Goal: Task Accomplishment & Management: Manage account settings

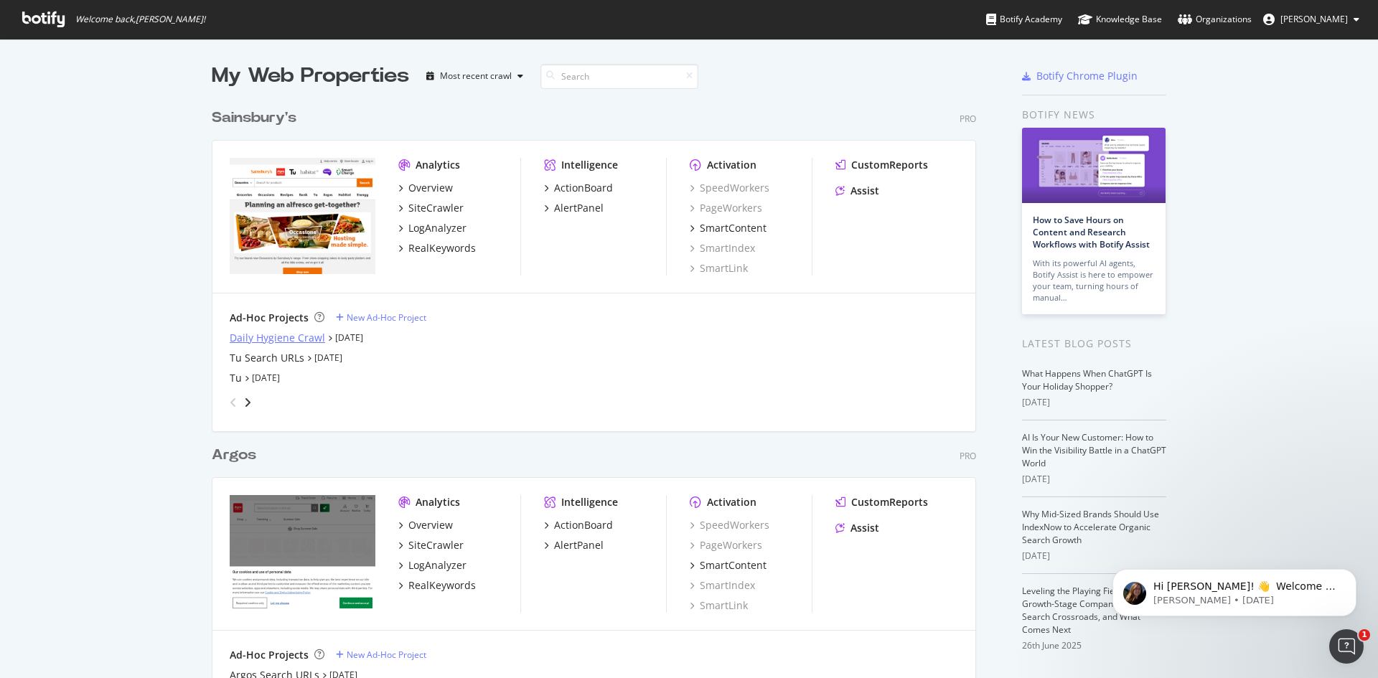
click at [260, 335] on div "Daily Hygiene Crawl" at bounding box center [277, 338] width 95 height 14
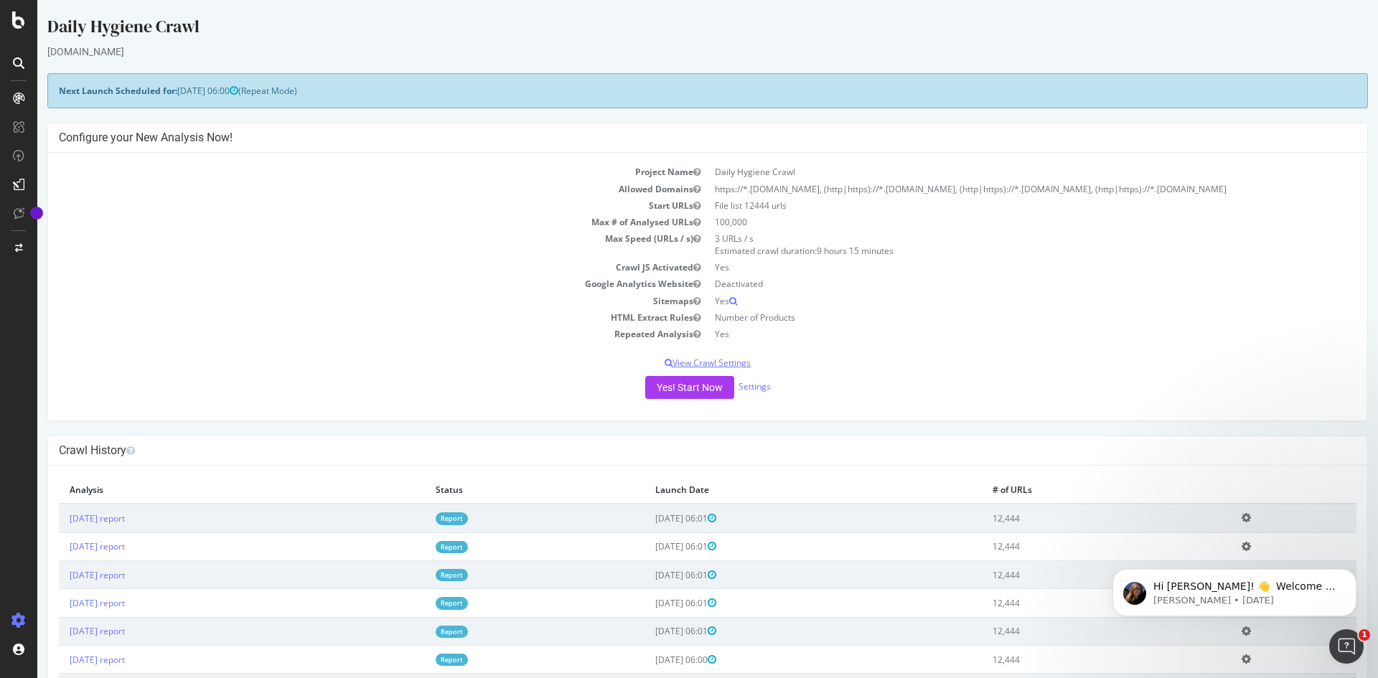
click at [713, 363] on p "View Crawl Settings" at bounding box center [707, 363] width 1297 height 12
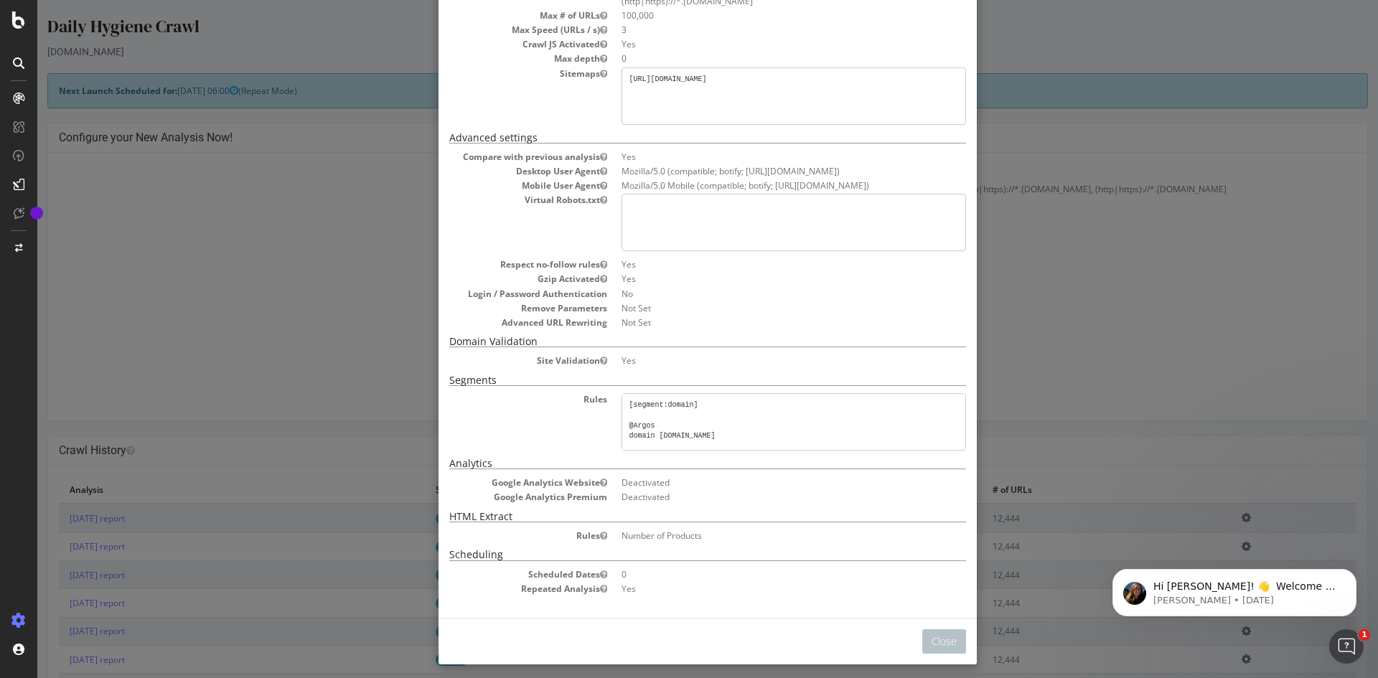
scroll to position [174, 0]
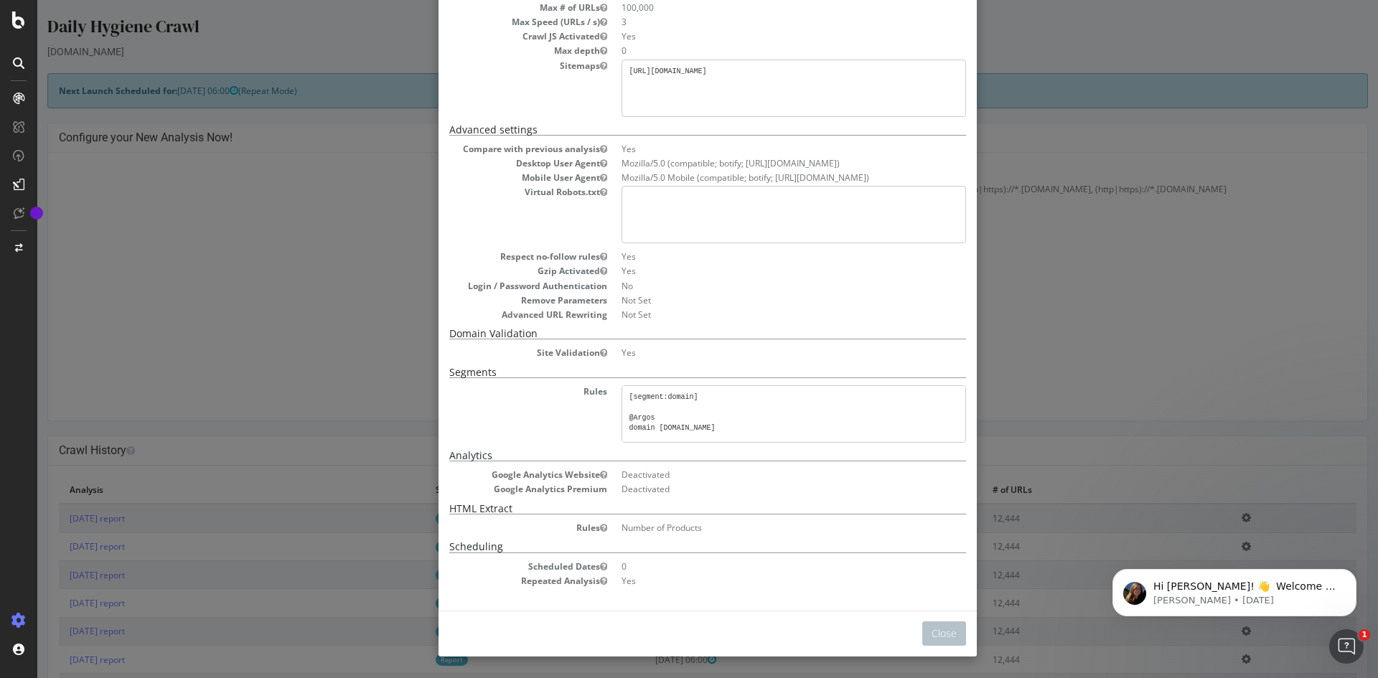
click at [1115, 241] on div "× Close Project Settings Main Project Name Daily Hygiene Crawl Start URLs File …" at bounding box center [707, 339] width 1340 height 678
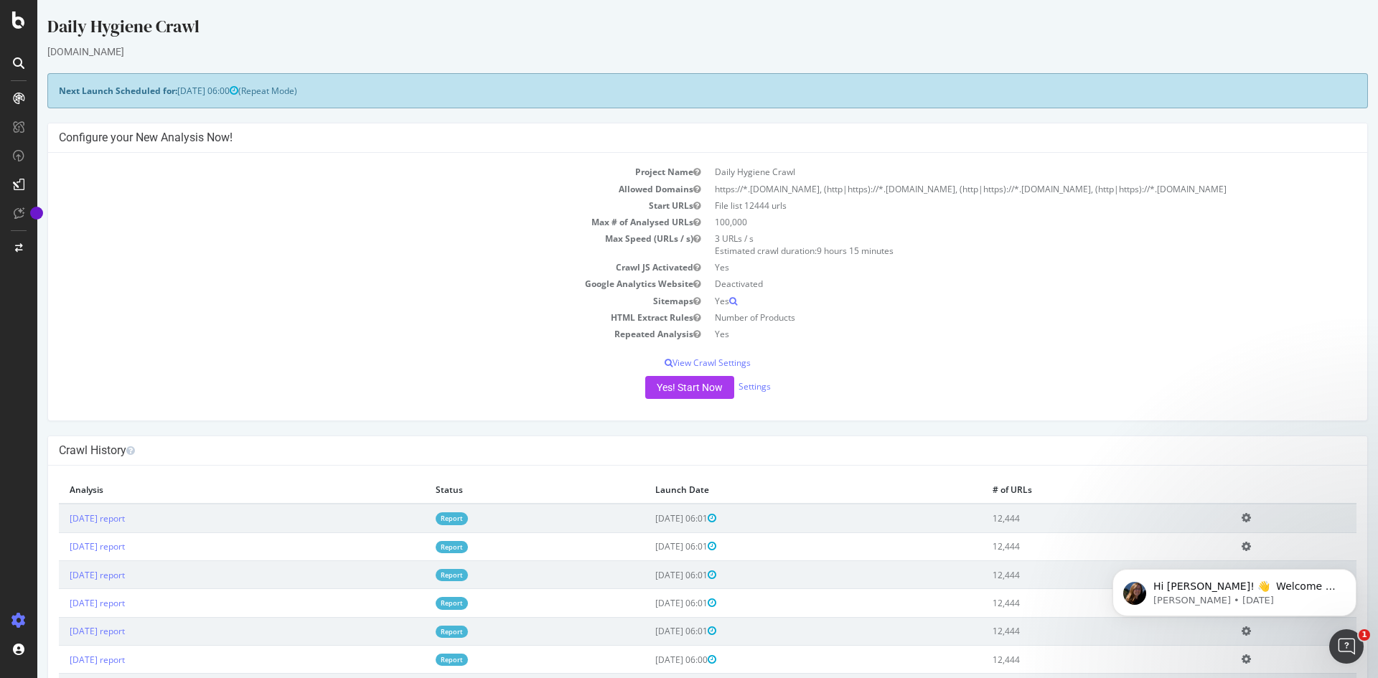
click at [20, 621] on icon at bounding box center [18, 621] width 14 height 14
click at [90, 557] on div "Project settings" at bounding box center [74, 555] width 60 height 11
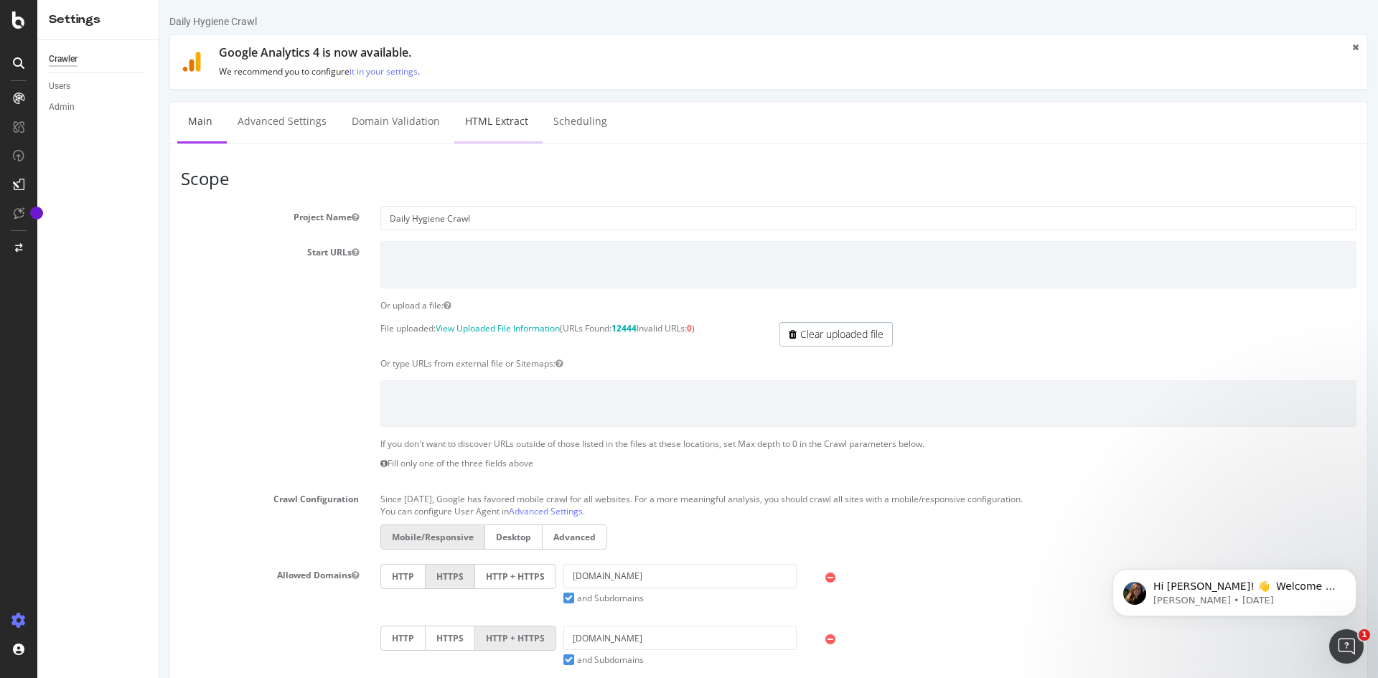
click at [481, 112] on link "HTML Extract" at bounding box center [496, 121] width 85 height 39
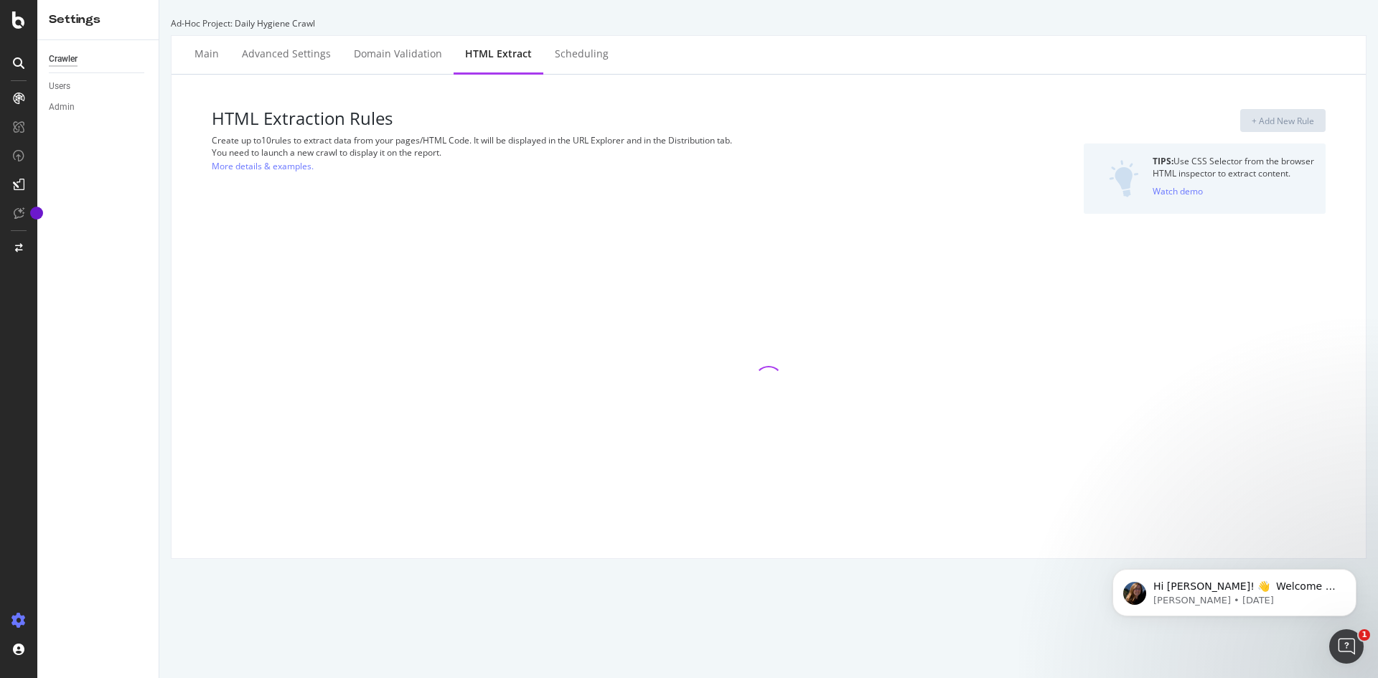
select select "i"
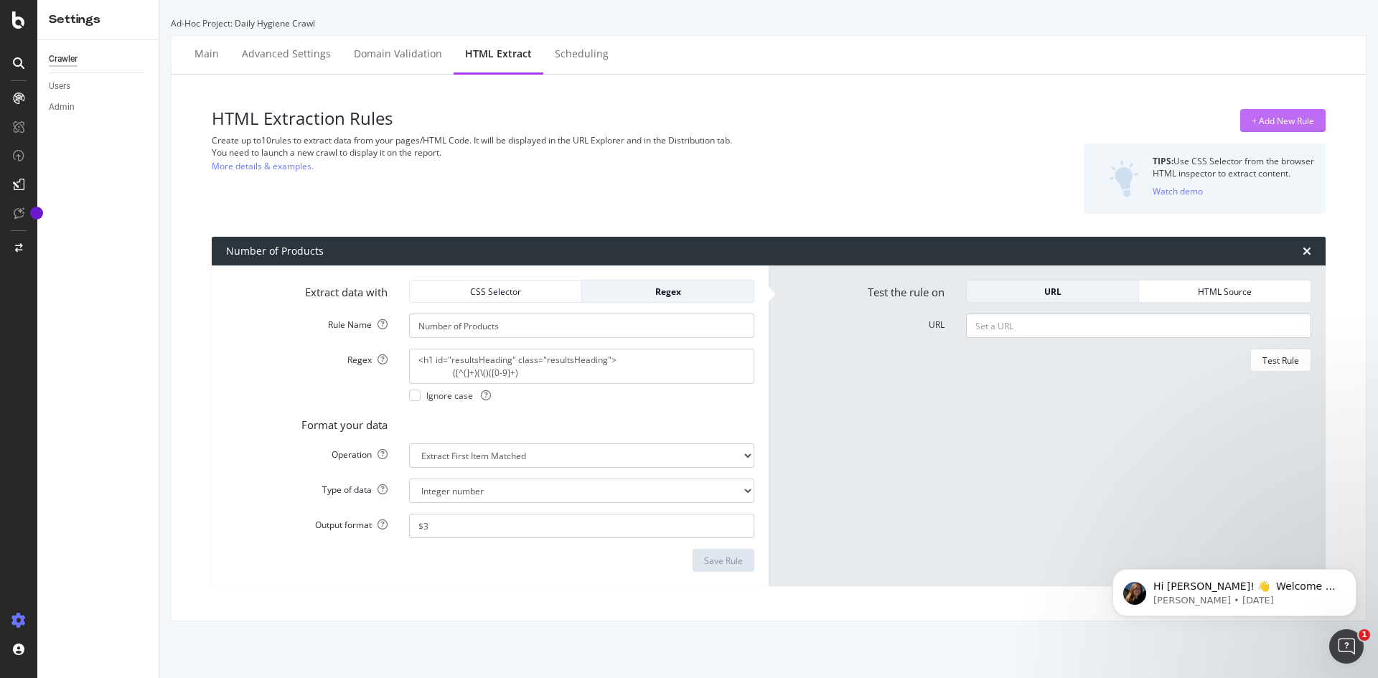
click at [1256, 120] on div "+ Add New Rule" at bounding box center [1282, 121] width 62 height 12
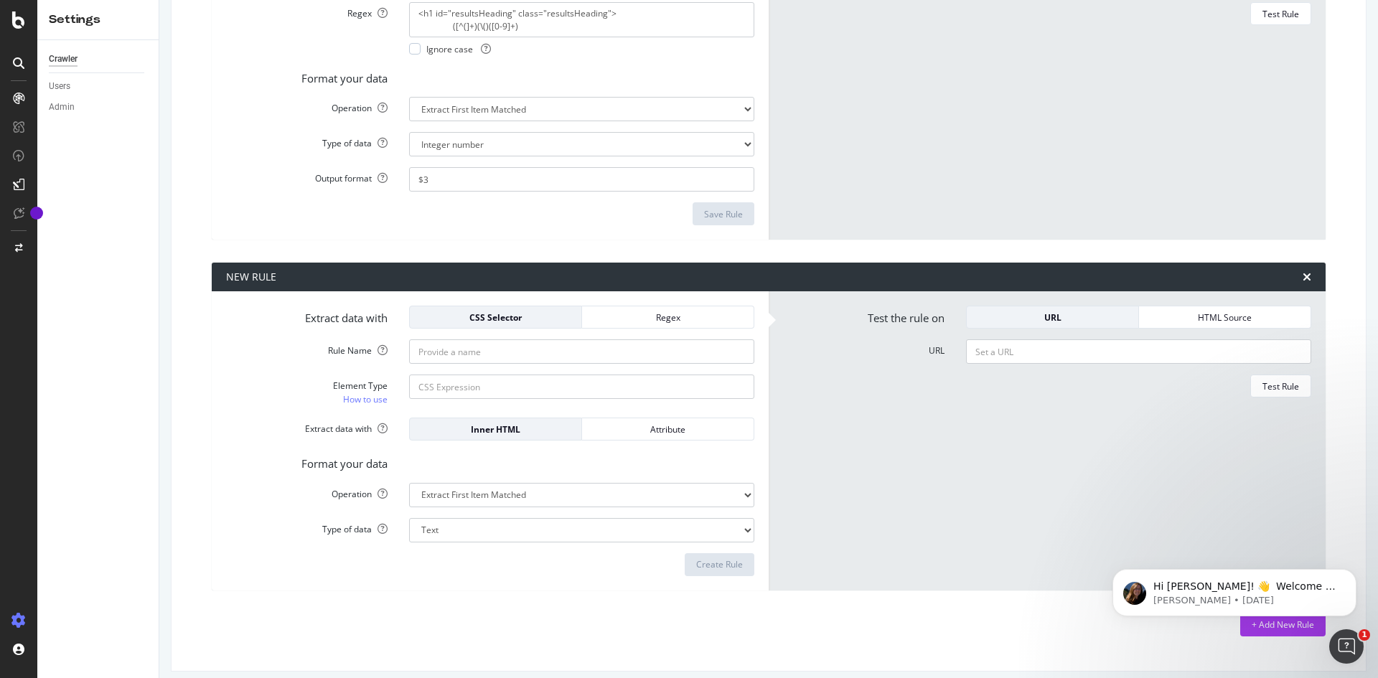
scroll to position [357, 0]
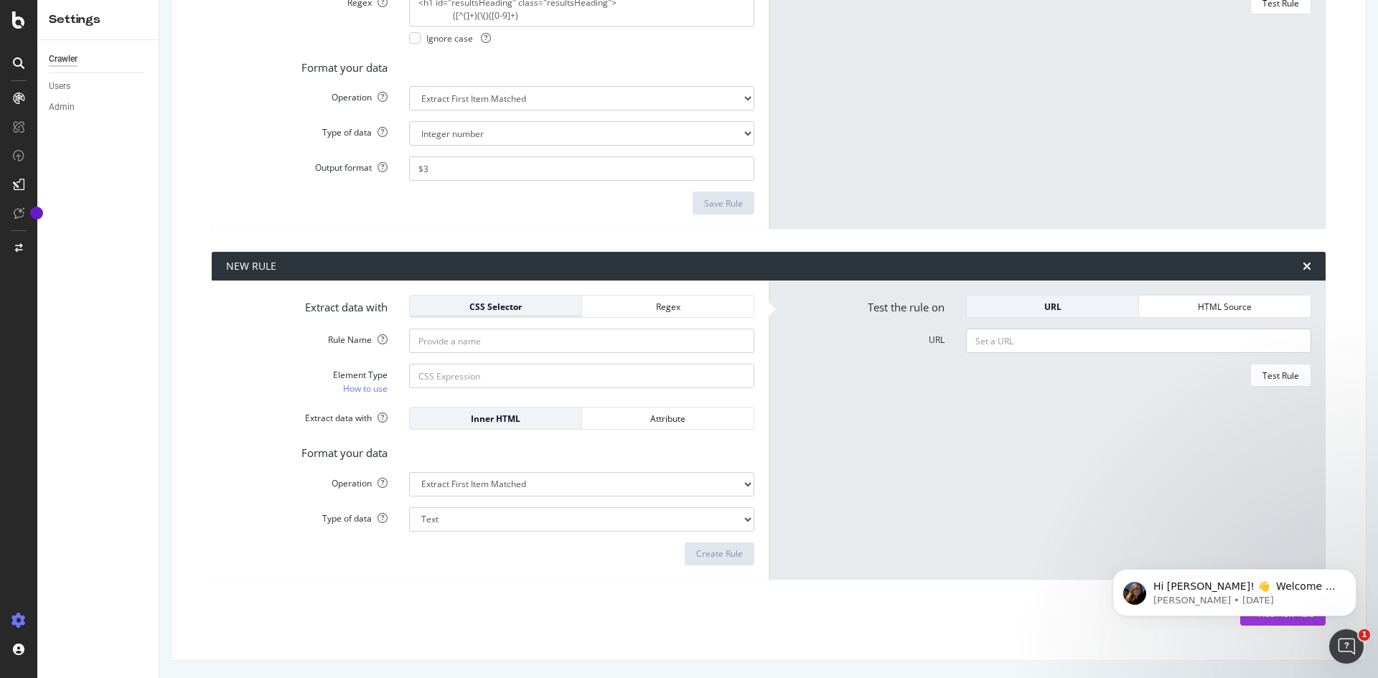
click at [528, 311] on div "CSS Selector" at bounding box center [495, 307] width 149 height 12
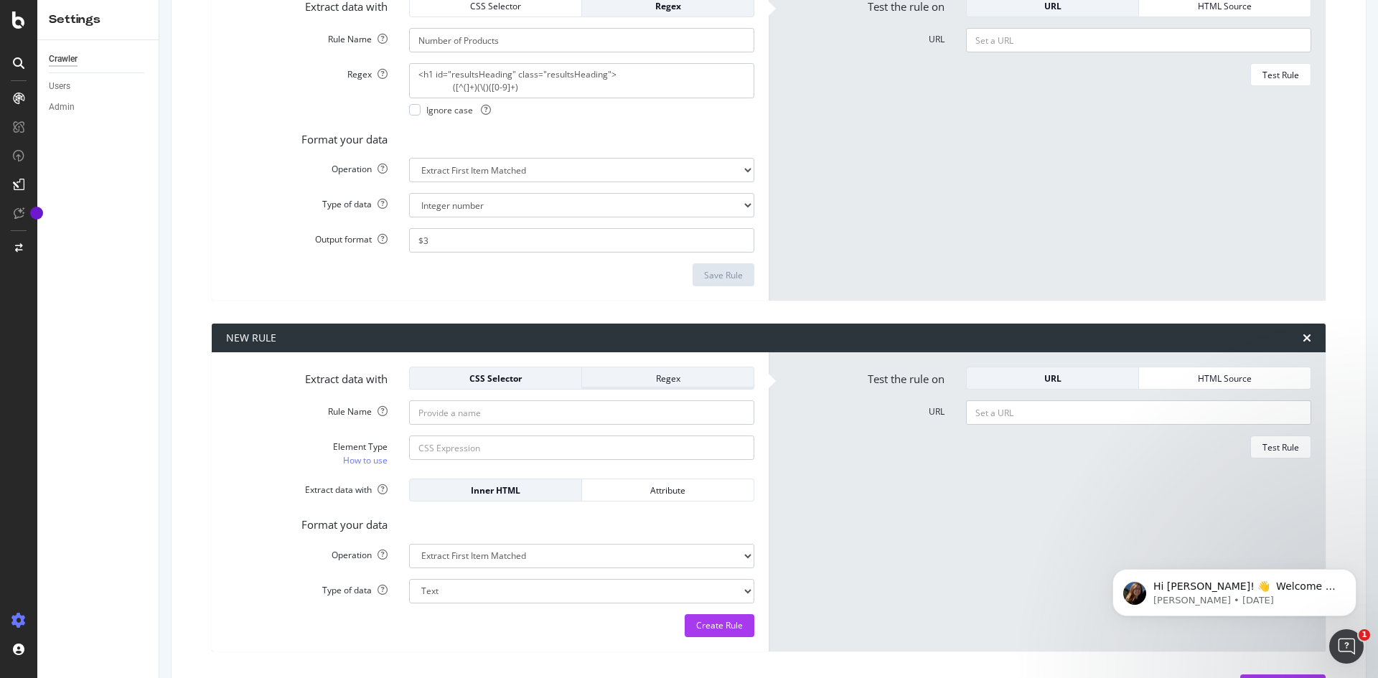
scroll to position [142, 0]
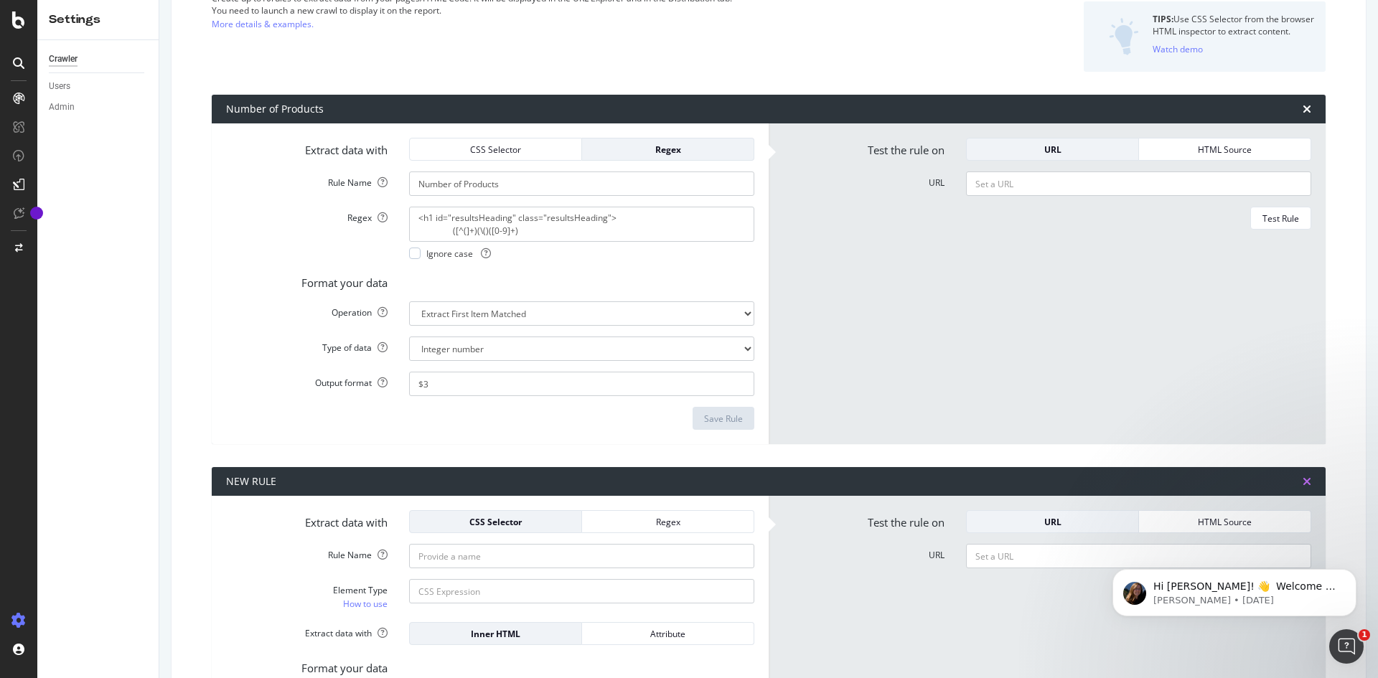
click at [1302, 476] on icon "times" at bounding box center [1306, 481] width 9 height 11
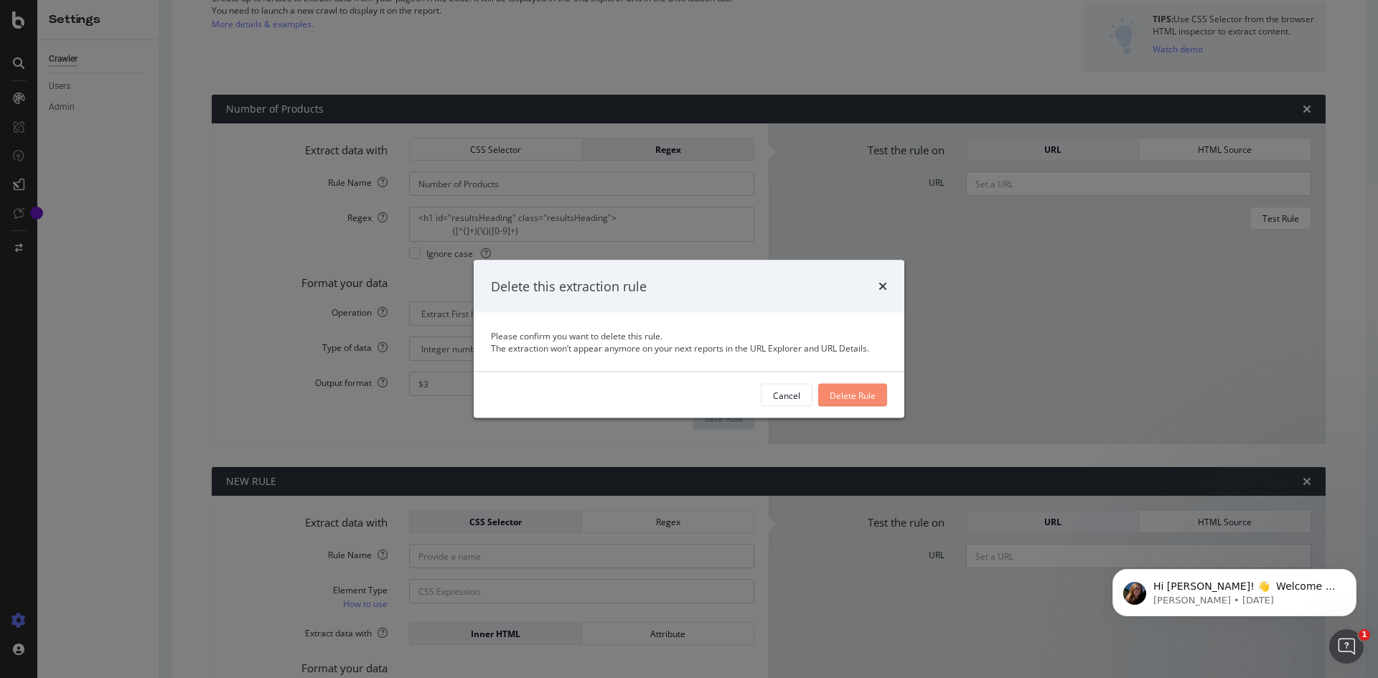
click at [842, 396] on div "Delete Rule" at bounding box center [853, 395] width 46 height 12
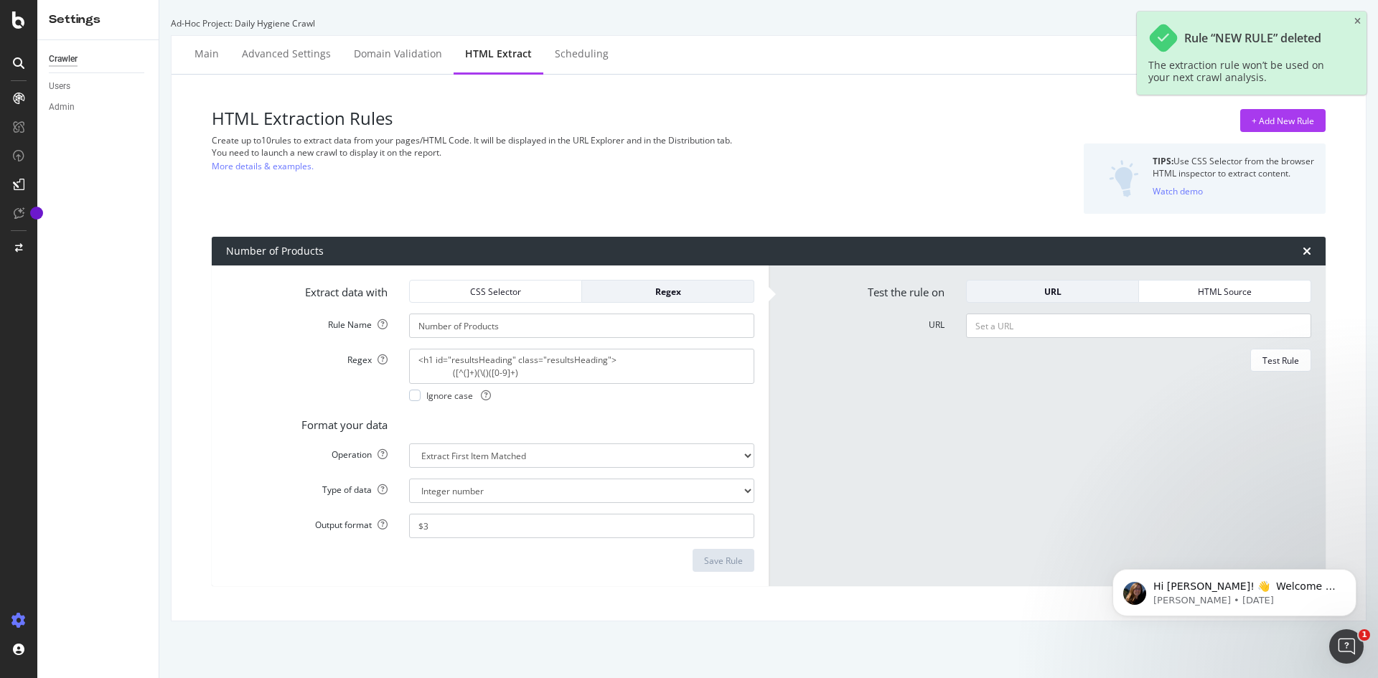
scroll to position [0, 0]
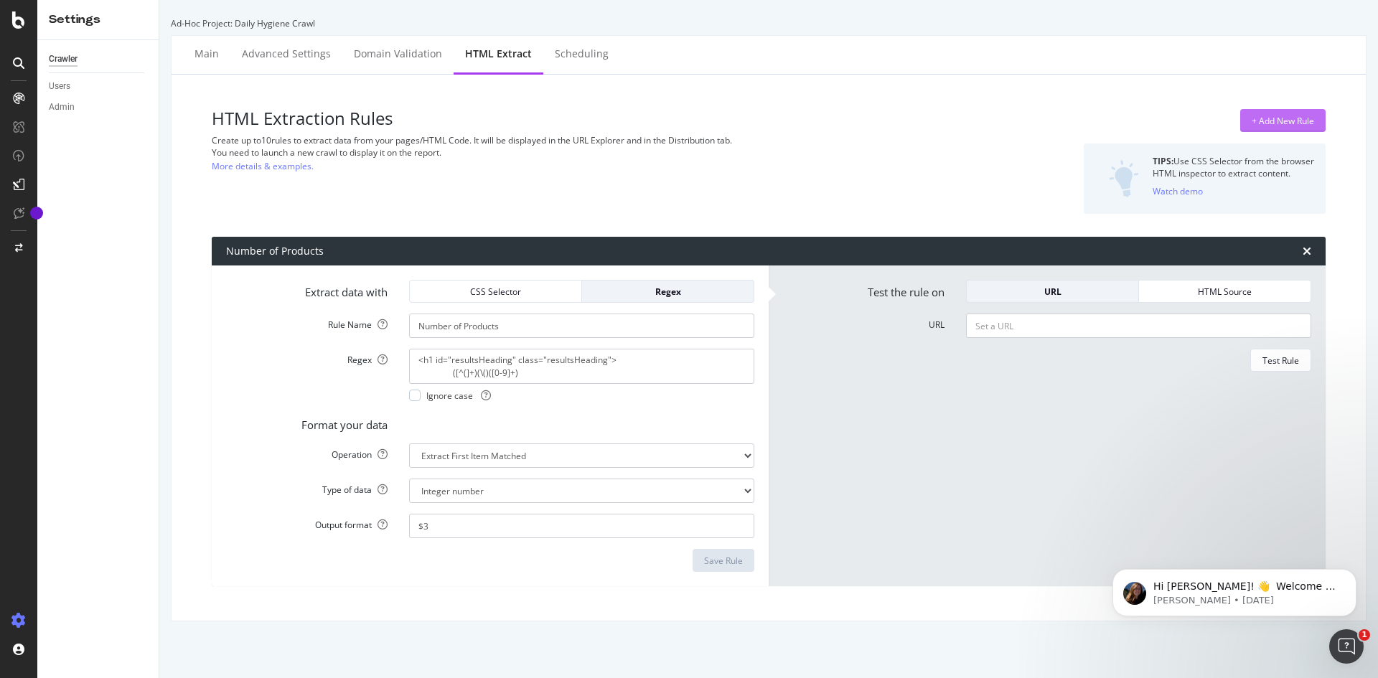
click at [1251, 120] on div "+ Add New Rule" at bounding box center [1282, 121] width 62 height 12
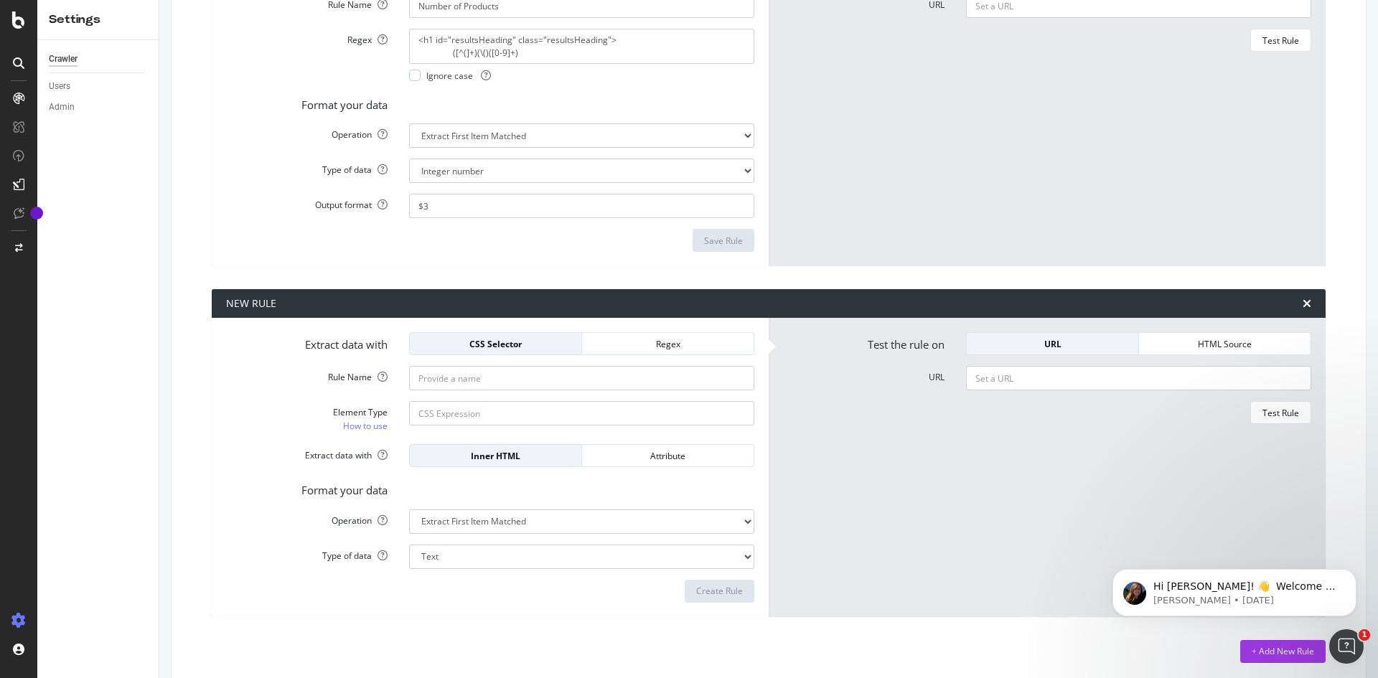
scroll to position [328, 0]
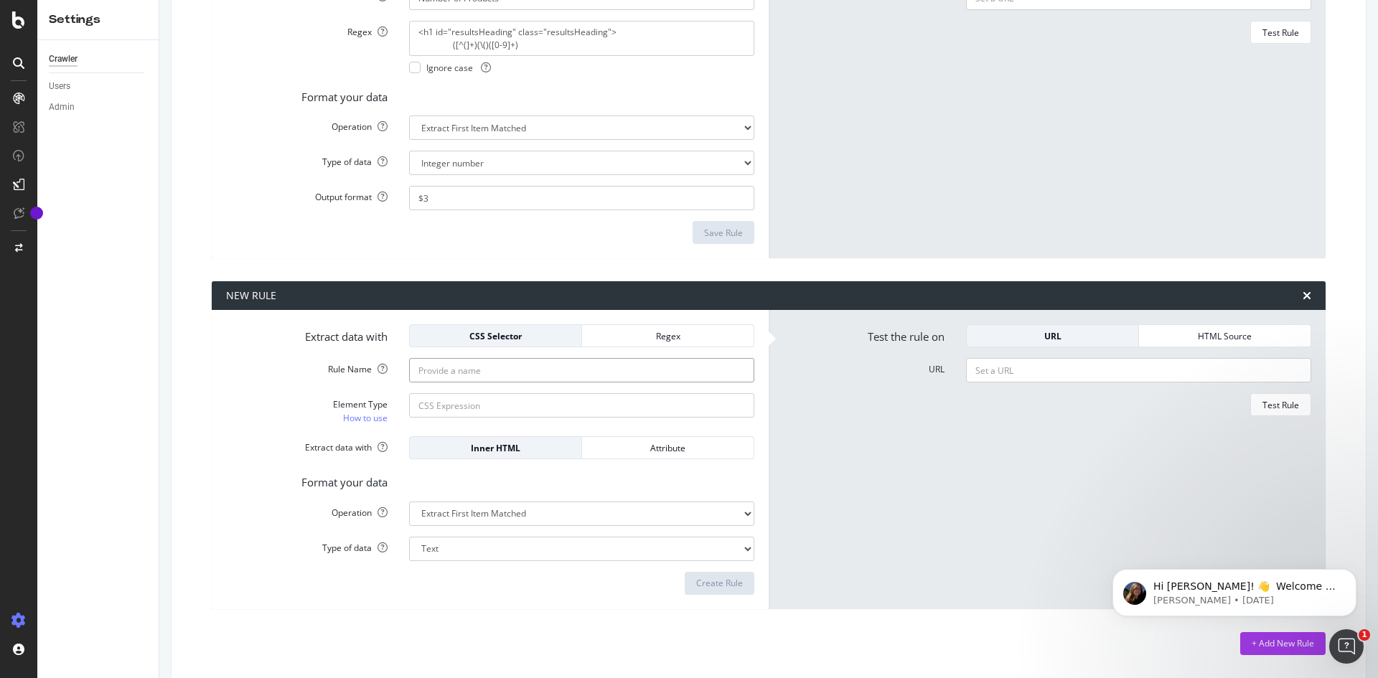
click at [436, 394] on input "Element Type How to use" at bounding box center [581, 405] width 345 height 24
click at [443, 408] on input "Element Type How to use" at bounding box center [581, 405] width 345 height 24
type input "body"
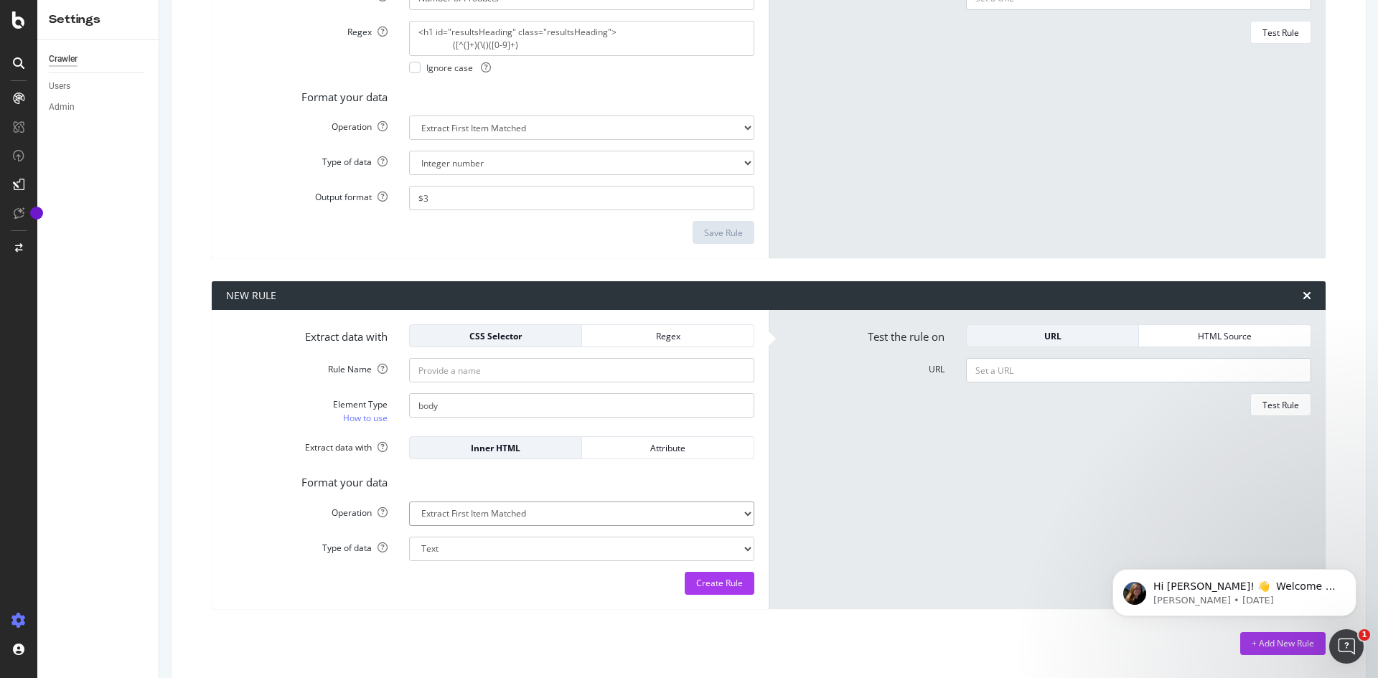
click at [498, 140] on select "Extract First Item Matched Extract First 3 Items Matched Count Number of Occure…" at bounding box center [581, 128] width 345 height 24
click at [487, 488] on div "Format your data" at bounding box center [490, 480] width 550 height 20
click at [635, 456] on div "Attribute" at bounding box center [667, 448] width 149 height 20
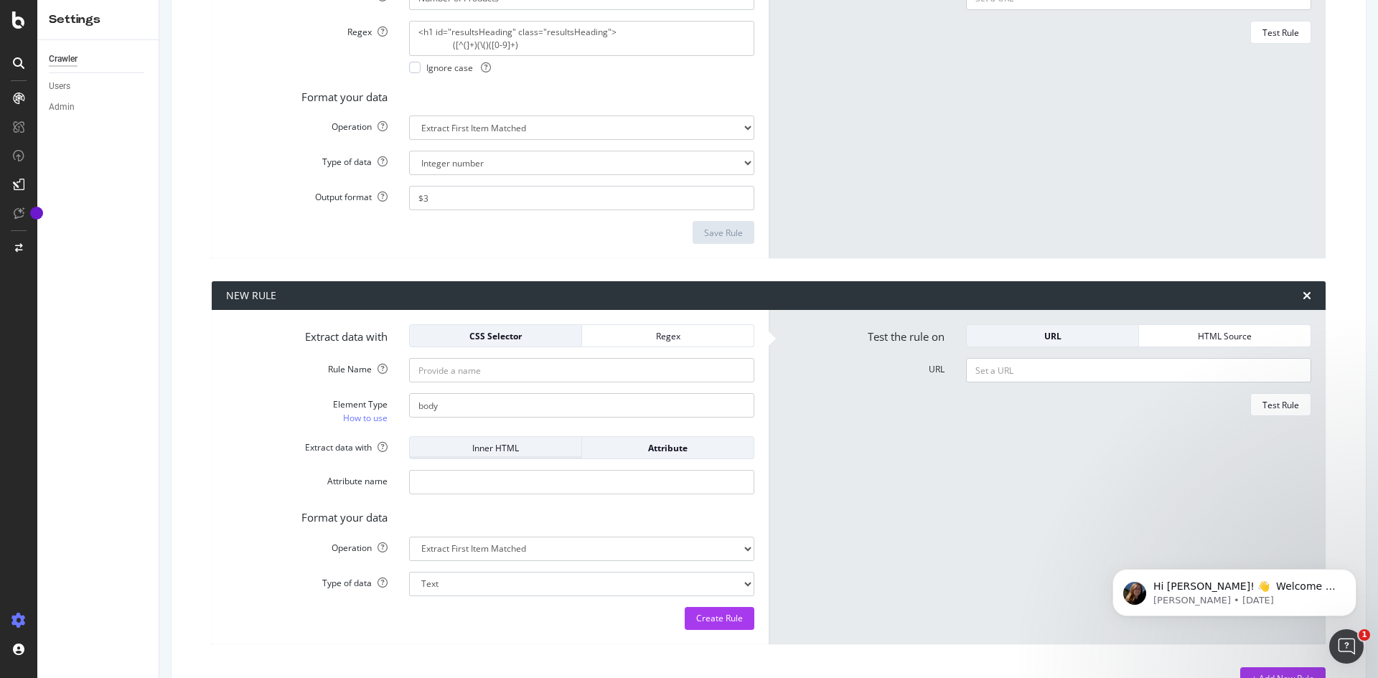
click at [520, 450] on div "Inner HTML" at bounding box center [495, 448] width 149 height 12
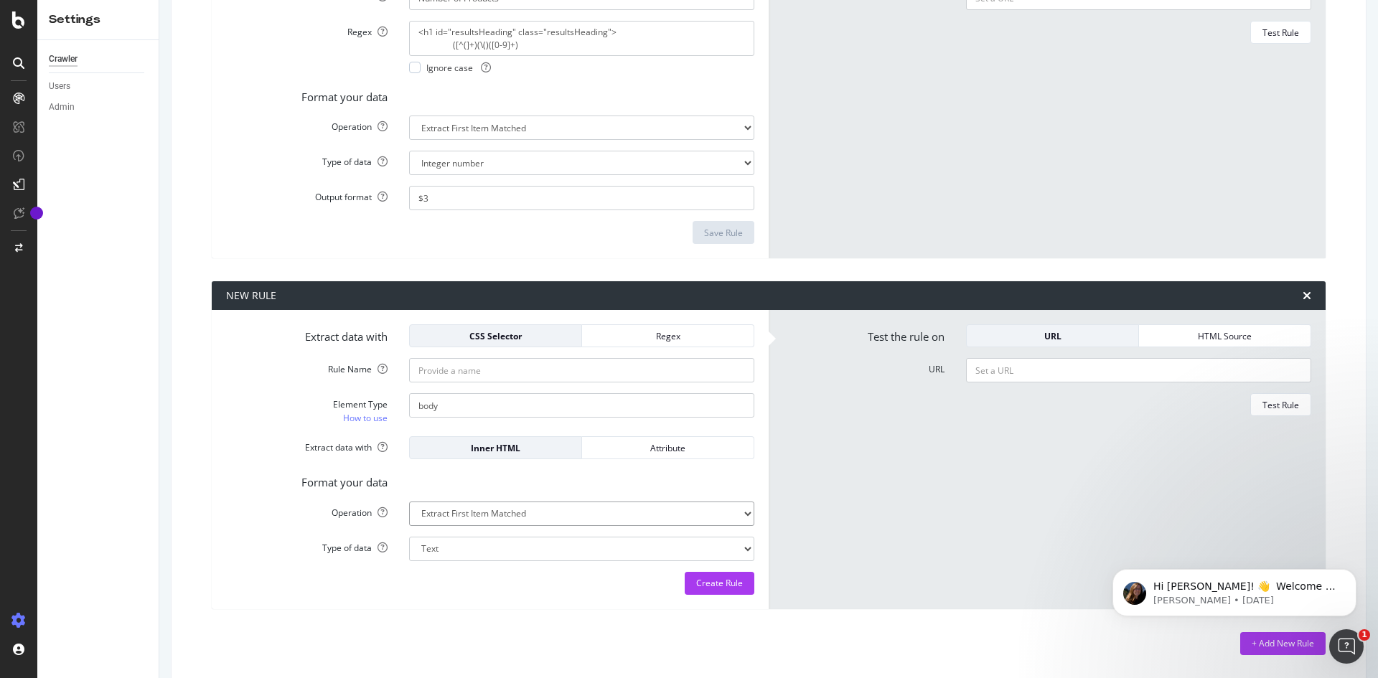
click at [520, 140] on select "Extract First Item Matched Extract First 3 Items Matched Count Number of Occure…" at bounding box center [581, 128] width 345 height 24
select select "count"
click at [409, 140] on select "Extract First Item Matched Extract First 3 Items Matched Count Number of Occure…" at bounding box center [581, 128] width 345 height 24
select select "i"
click at [491, 175] on select "Integer number" at bounding box center [581, 163] width 345 height 24
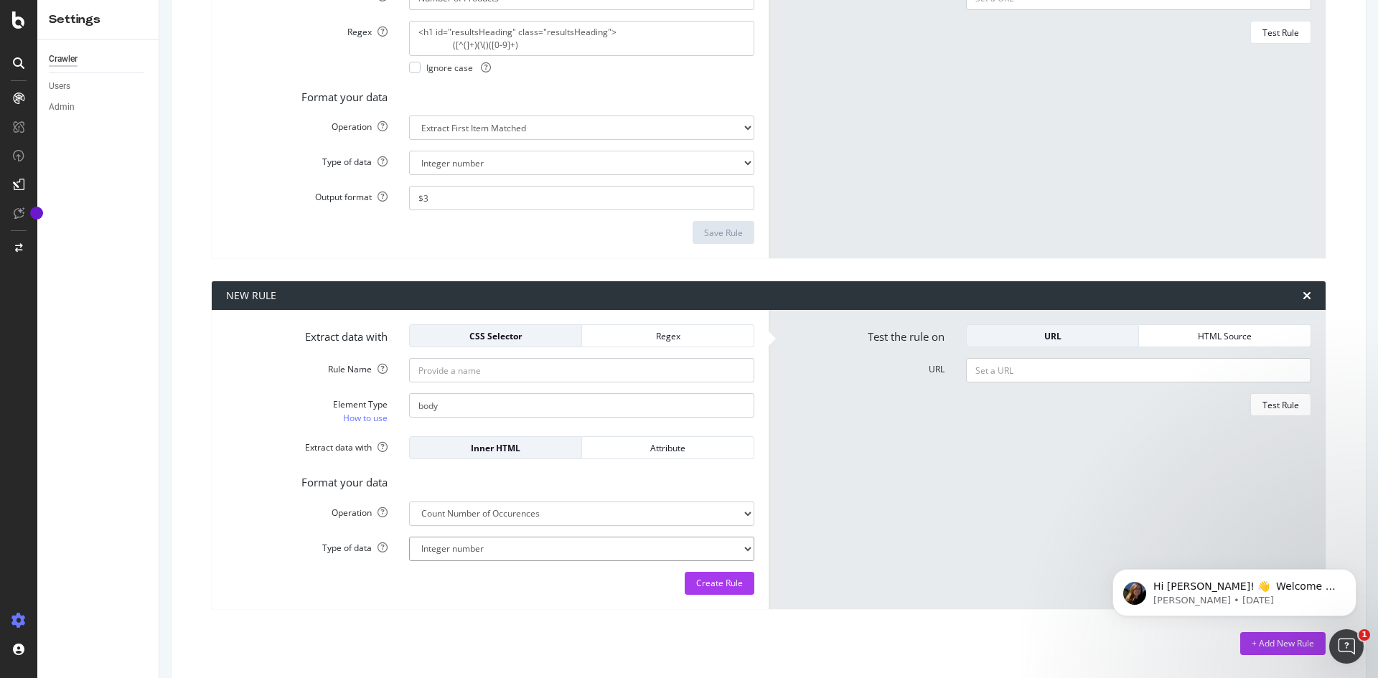
click at [491, 175] on select "Integer number" at bounding box center [581, 163] width 345 height 24
click at [492, 140] on select "Extract First Item Matched Extract First 3 Items Matched Count Number of Occure…" at bounding box center [581, 128] width 345 height 24
click at [514, 140] on select "Extract First Item Matched Extract First 3 Items Matched Count Number of Occure…" at bounding box center [581, 128] width 345 height 24
click at [409, 140] on select "Extract First Item Matched Extract First 3 Items Matched Count Number of Occure…" at bounding box center [581, 128] width 345 height 24
click at [514, 140] on select "Extract First Item Matched Extract First 3 Items Matched Count Number of Occure…" at bounding box center [581, 128] width 345 height 24
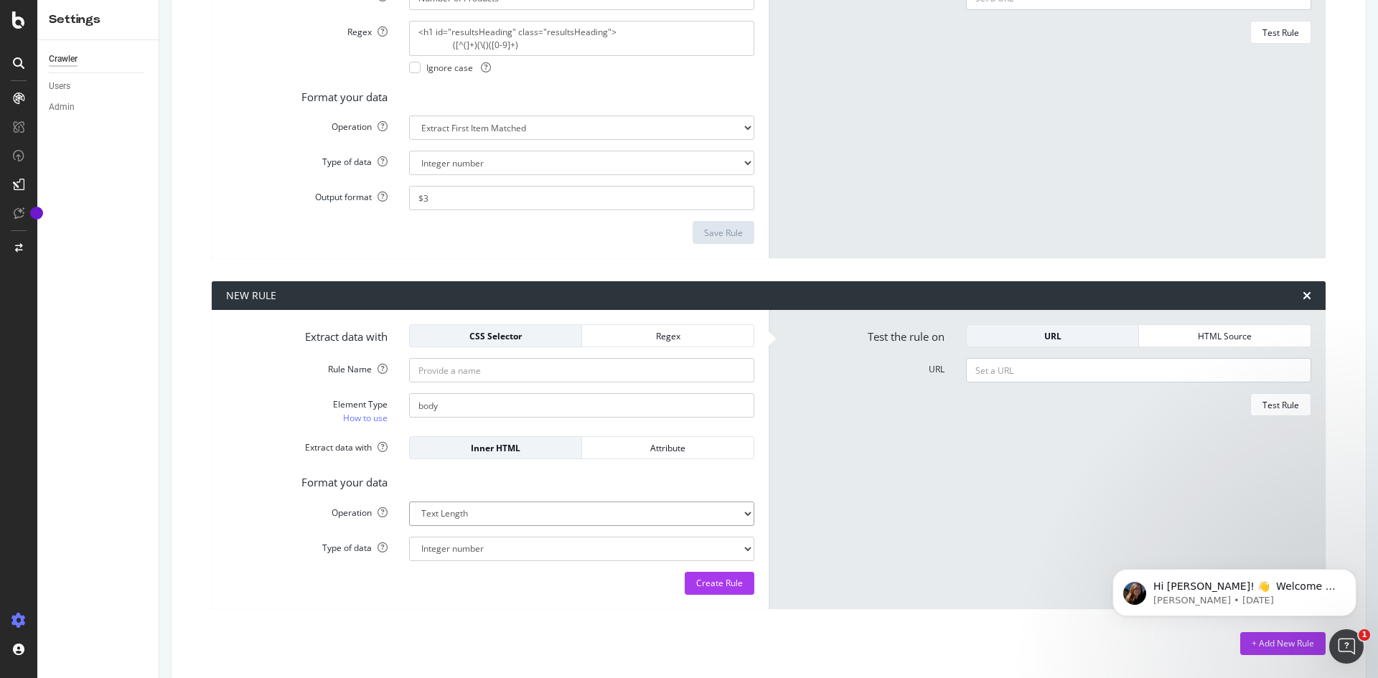
select select "first"
click at [409, 140] on select "Extract First Item Matched Extract First 3 Items Matched Count Number of Occure…" at bounding box center [581, 128] width 345 height 24
select select "s"
click at [495, 175] on select "Text Integer number Floating point number Date" at bounding box center [581, 163] width 345 height 24
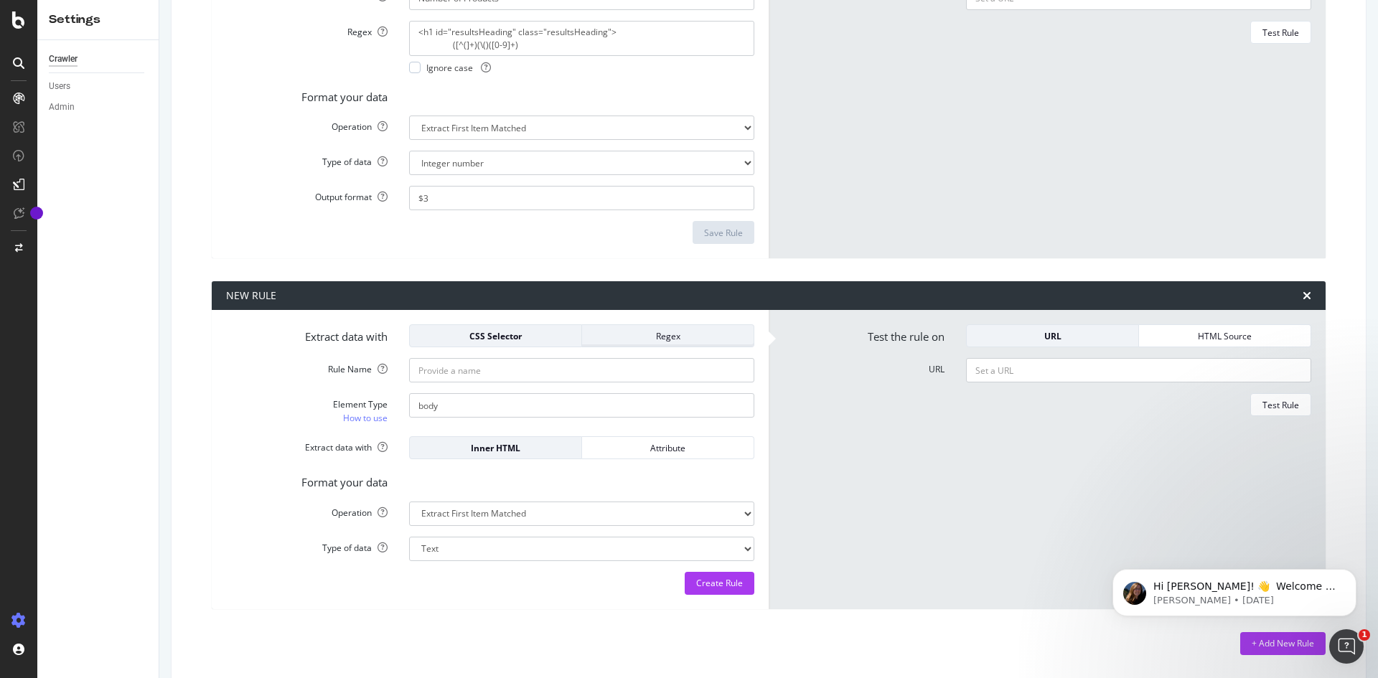
click at [686, 341] on div "Regex" at bounding box center [667, 336] width 149 height 12
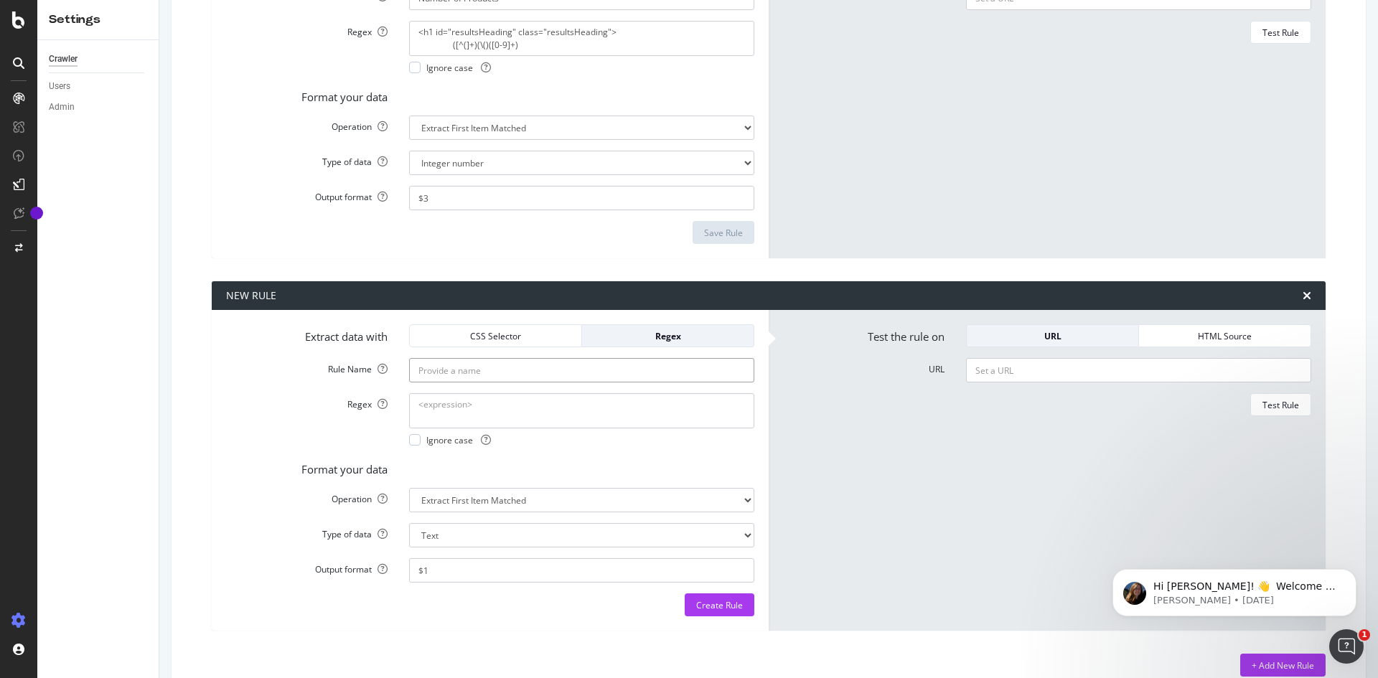
click at [453, 55] on textarea "Regex" at bounding box center [581, 38] width 345 height 34
click at [459, 55] on textarea "Regex" at bounding box center [581, 38] width 345 height 34
type textarea "<p.*>television"
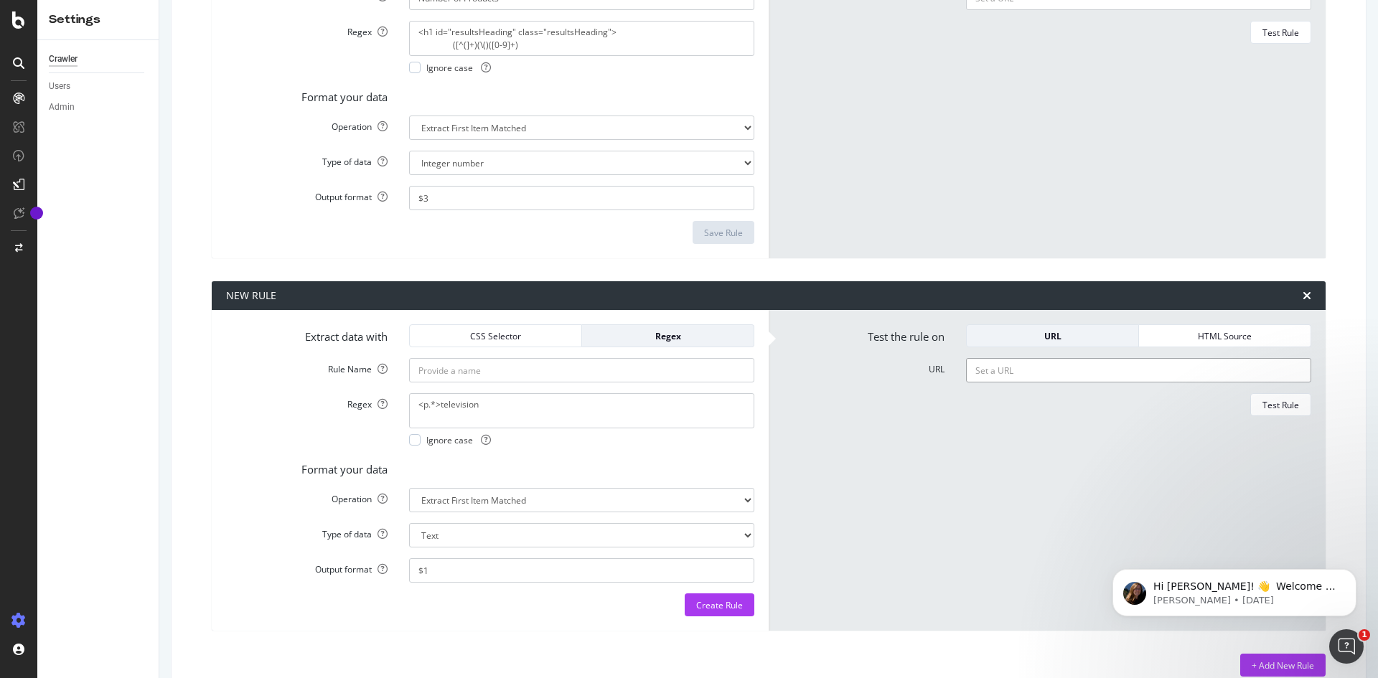
paste input "[URL][DOMAIN_NAME]"
type input "[URL][DOMAIN_NAME]"
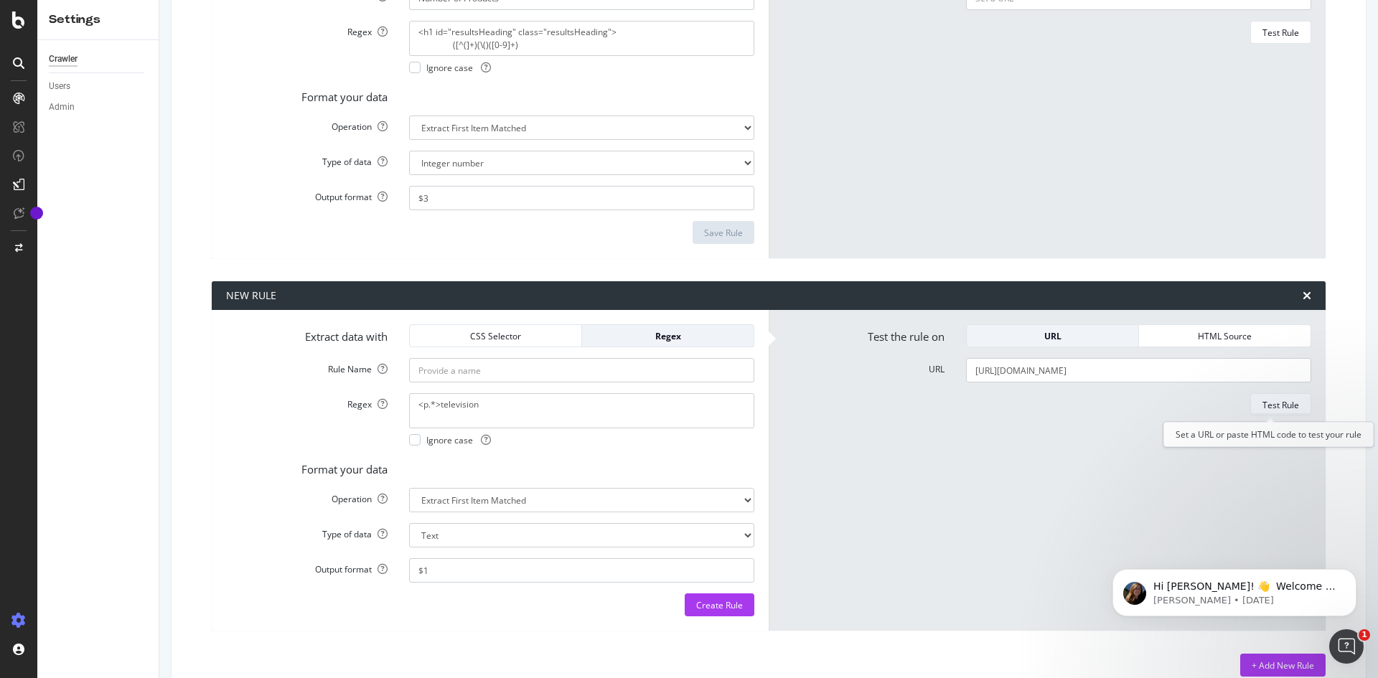
click at [1262, 401] on div "Test Rule" at bounding box center [1280, 405] width 37 height 12
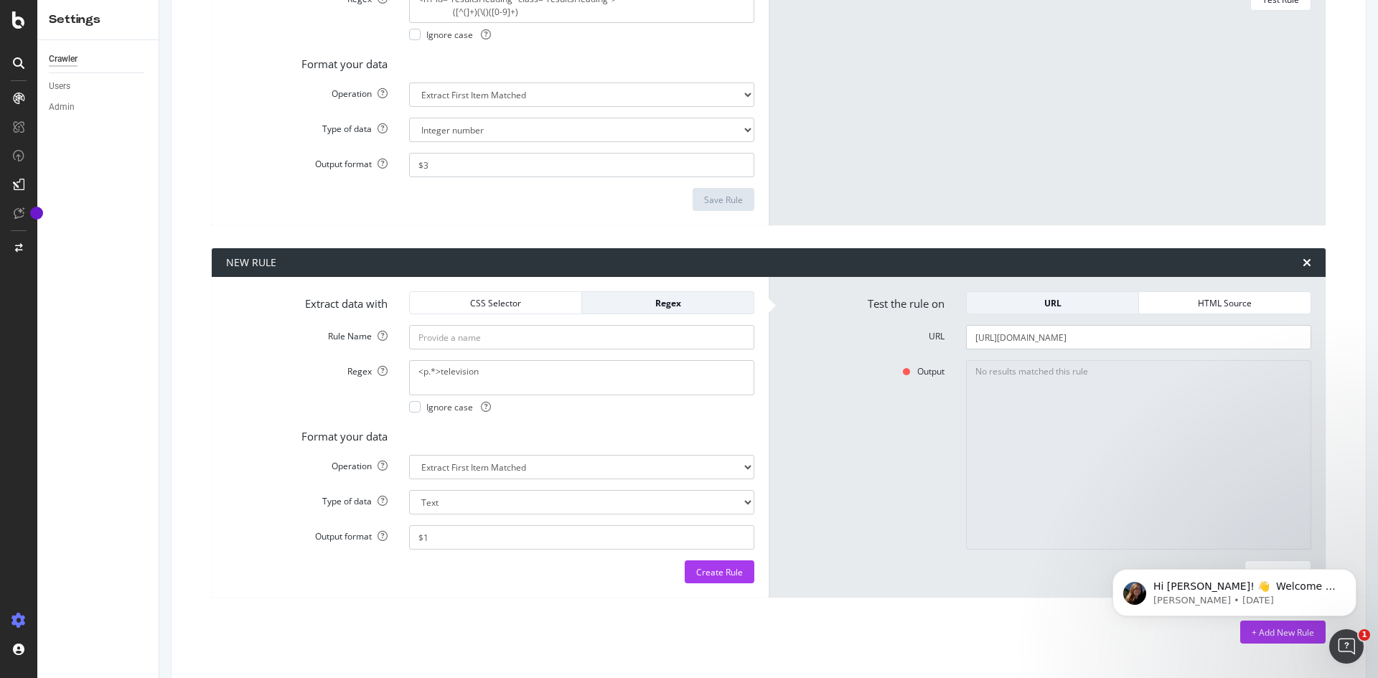
scroll to position [379, 0]
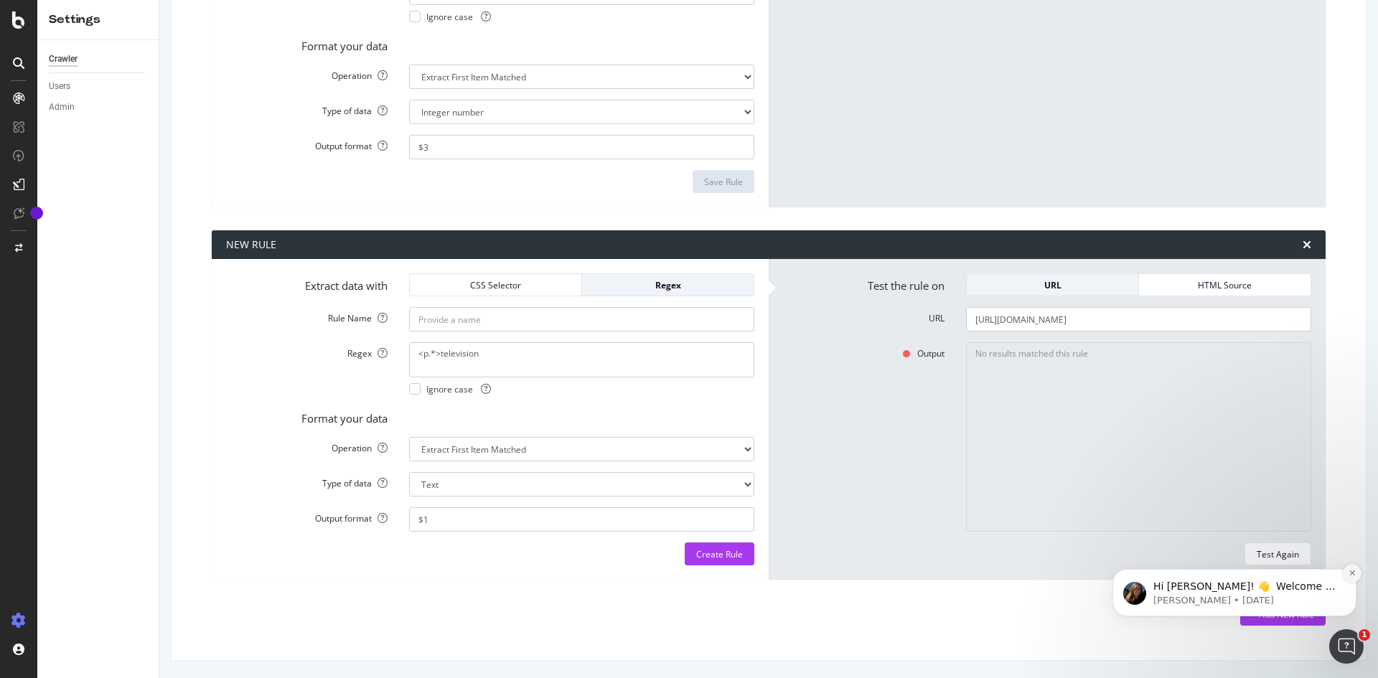
click at [1350, 574] on icon "Dismiss notification" at bounding box center [1352, 573] width 8 height 8
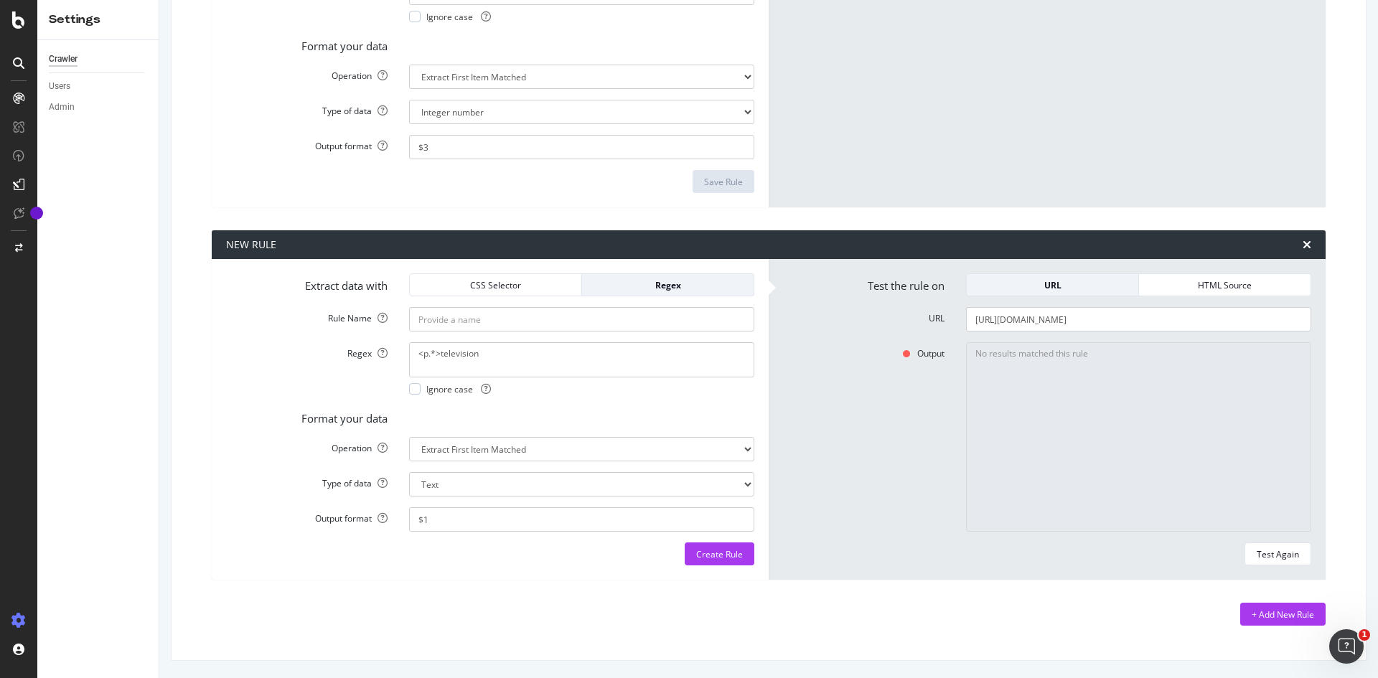
click at [1289, 245] on div "NEW RULE" at bounding box center [769, 244] width 1114 height 29
click at [1302, 243] on icon "times" at bounding box center [1306, 244] width 9 height 11
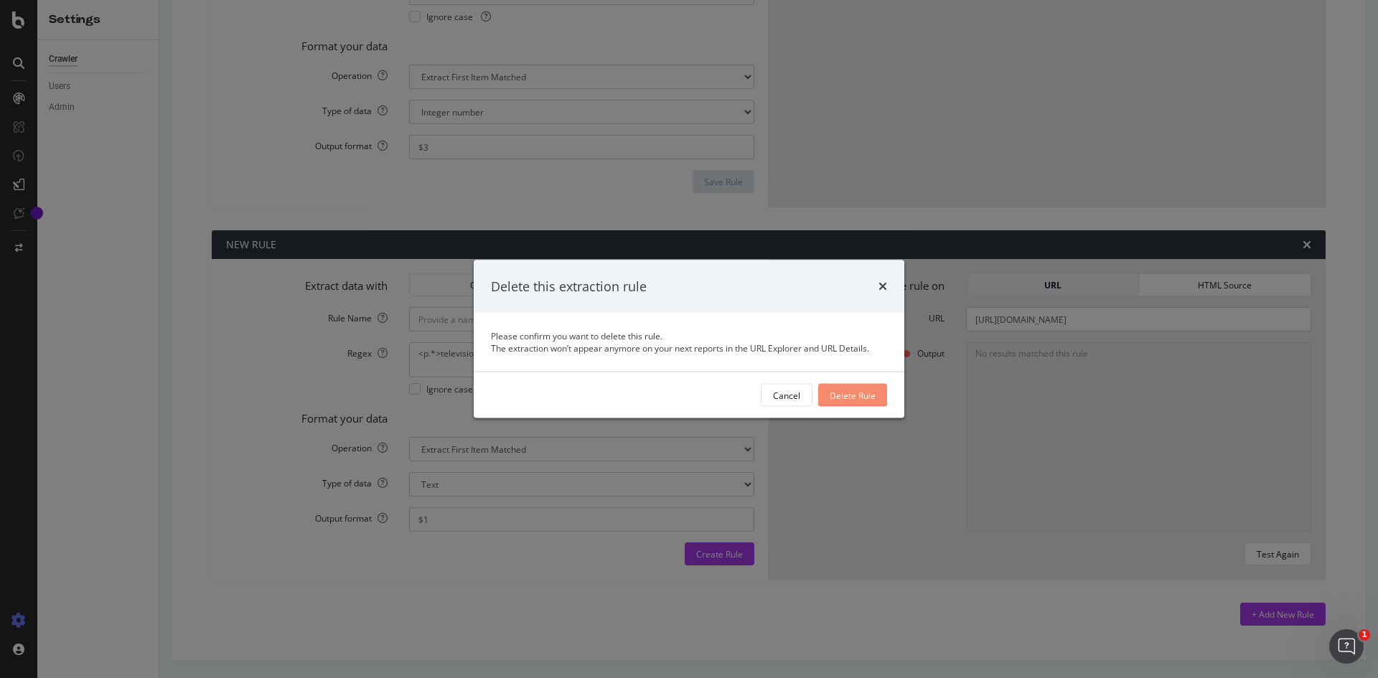
click at [833, 396] on div "Delete Rule" at bounding box center [853, 395] width 46 height 12
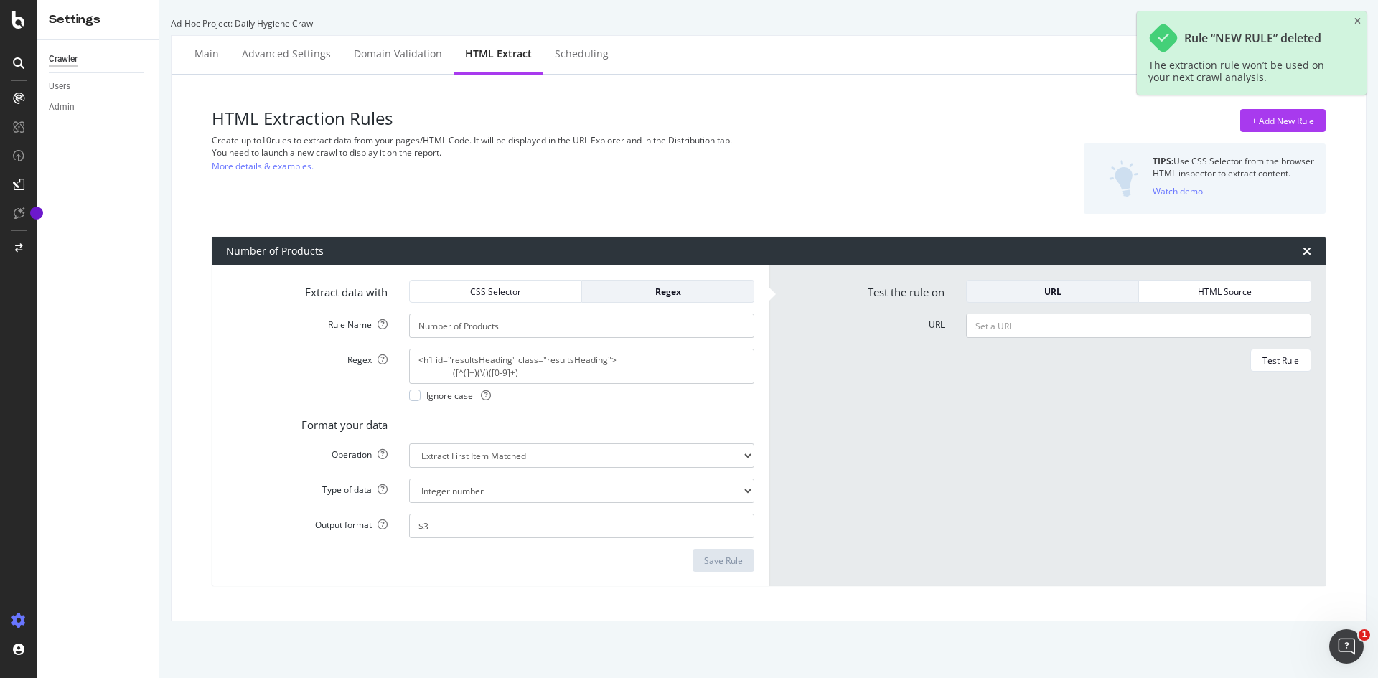
click at [1353, 22] on div "Rule “NEW RULE” deleted The extraction rule won’t be used on your next crawl an…" at bounding box center [1252, 52] width 230 height 83
click at [1356, 17] on icon "close toast" at bounding box center [1357, 21] width 6 height 9
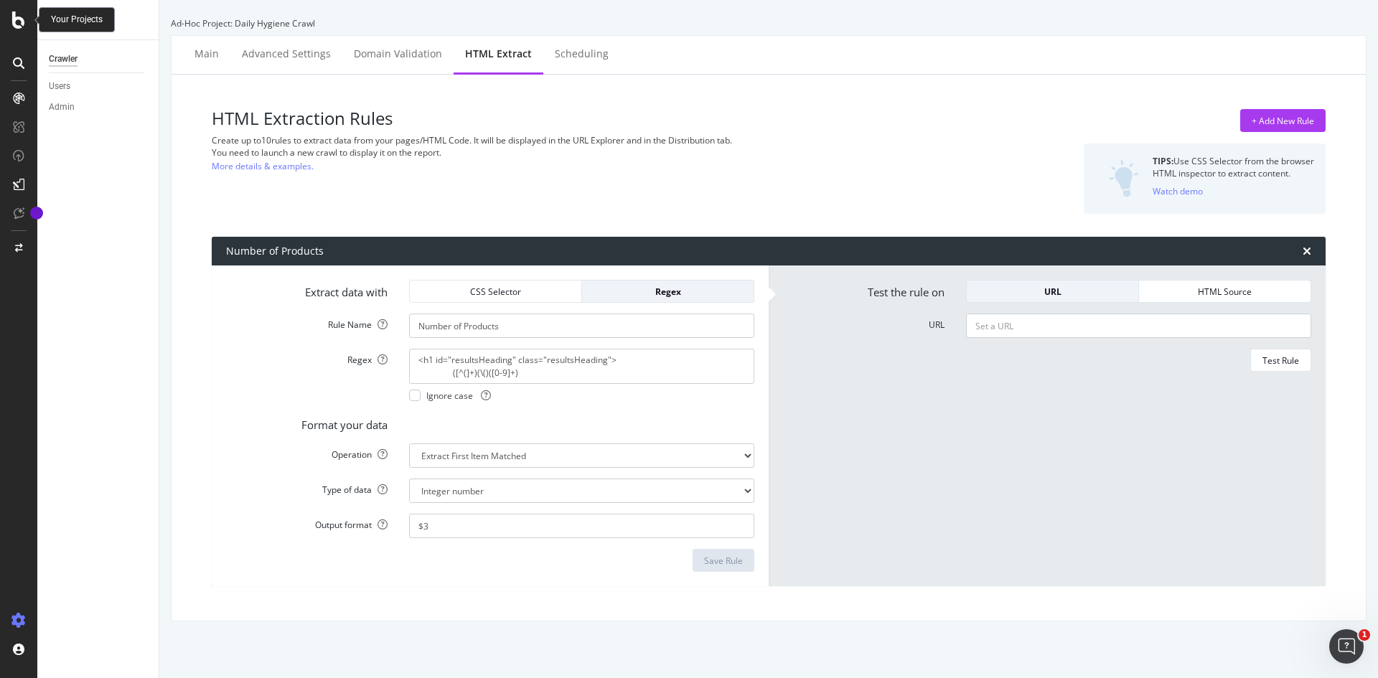
click at [17, 28] on icon at bounding box center [18, 19] width 13 height 17
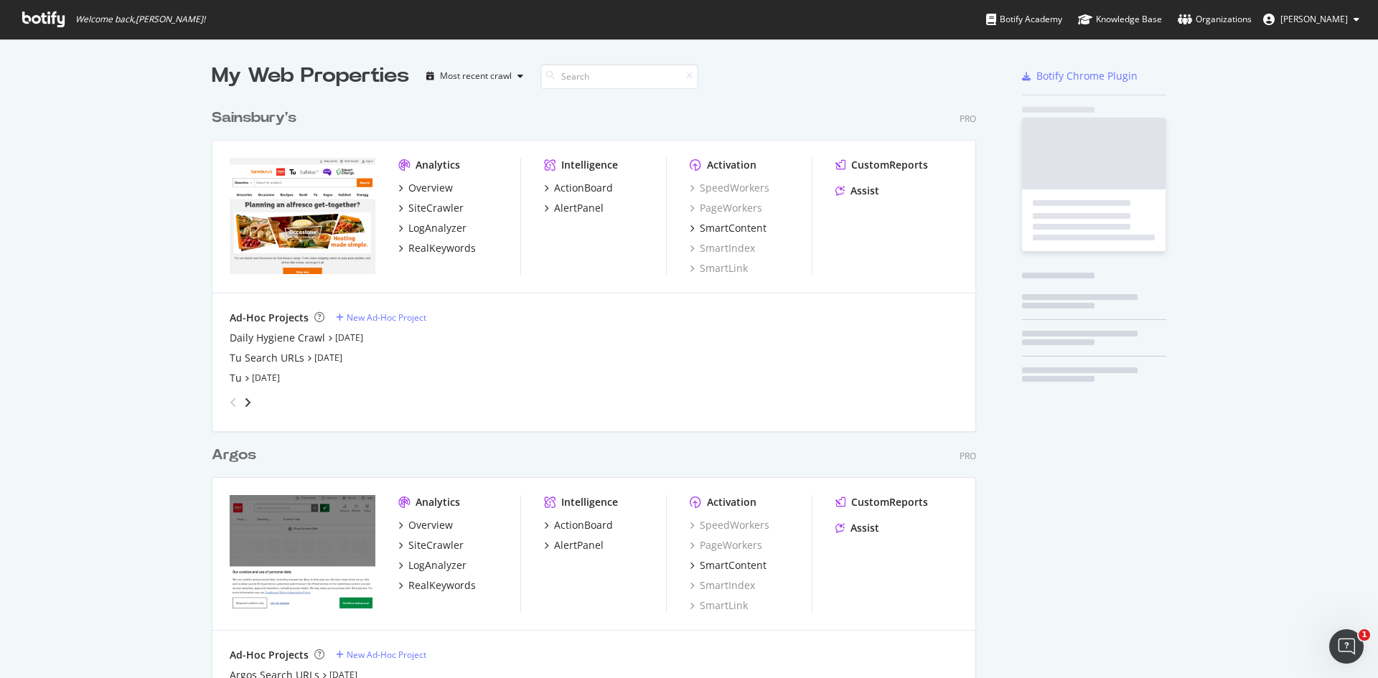
scroll to position [667, 1356]
